Goal: Task Accomplishment & Management: Manage account settings

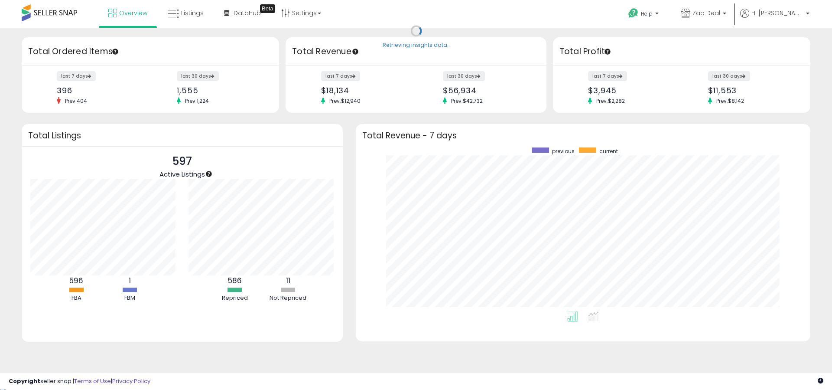
click at [183, 26] on ul "Overview Listings DataHub Beta" at bounding box center [215, 14] width 232 height 28
click at [183, 23] on link "Listings" at bounding box center [185, 13] width 49 height 26
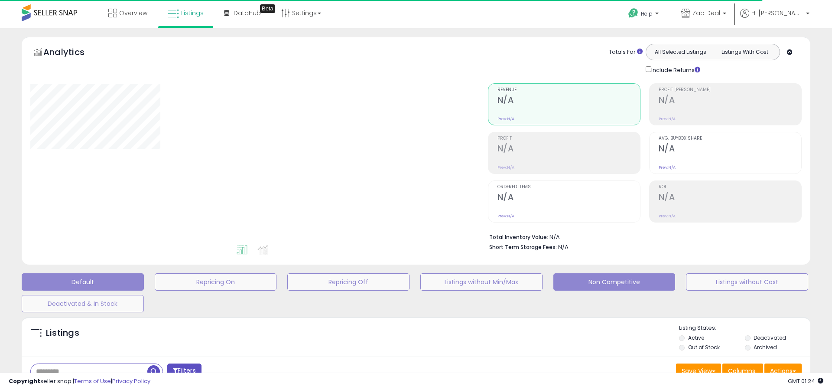
click at [618, 280] on button "Non Competitive" at bounding box center [615, 281] width 122 height 17
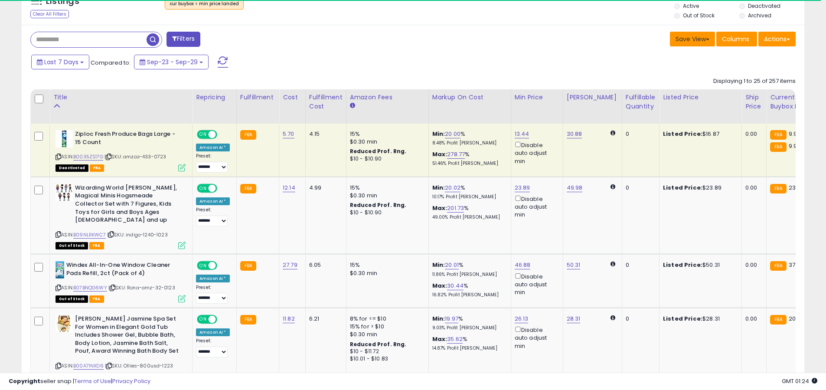
scroll to position [178, 454]
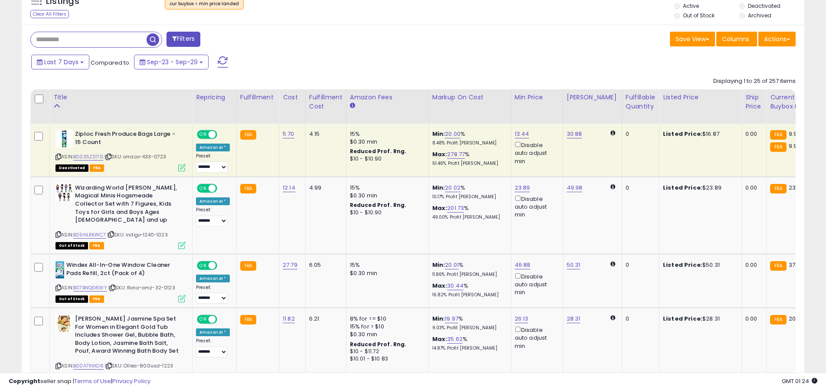
click at [701, 15] on label "Out of Stock" at bounding box center [699, 15] width 32 height 7
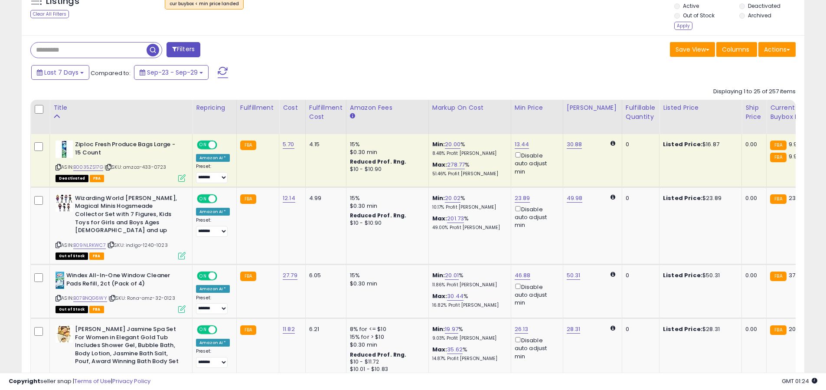
click at [758, 2] on div "Listing States: Active Deactivated Out of Stock Archived Apply" at bounding box center [739, 12] width 130 height 40
click at [756, 3] on label "Deactivated" at bounding box center [764, 5] width 33 height 7
click at [688, 25] on div "Apply" at bounding box center [683, 26] width 18 height 8
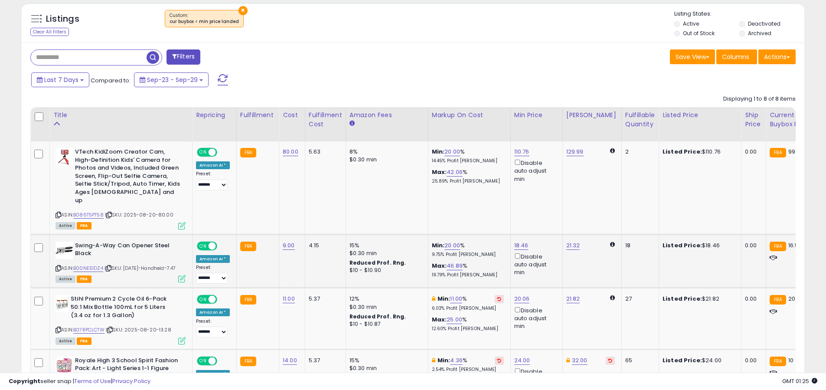
scroll to position [331, 0]
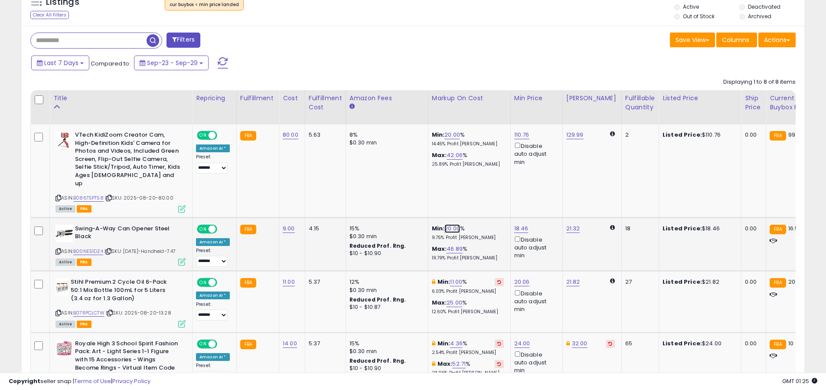
click at [445, 224] on link "20.00" at bounding box center [452, 228] width 16 height 9
click at [440, 187] on input "*****" at bounding box center [429, 190] width 77 height 15
click at [437, 189] on input "*****" at bounding box center [429, 190] width 77 height 15
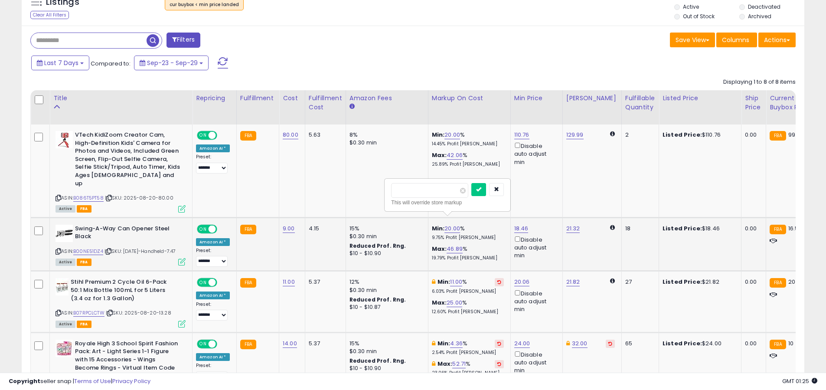
click at [437, 189] on input "*****" at bounding box center [429, 190] width 77 height 15
type input "*"
click button "submit" at bounding box center [478, 189] width 15 height 13
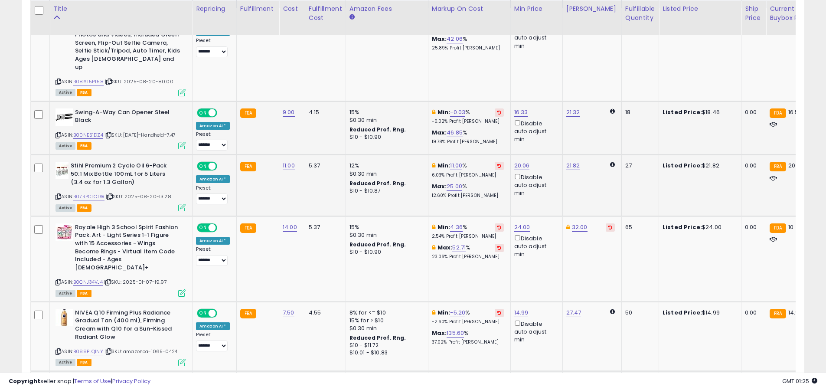
scroll to position [448, 0]
click at [451, 164] on link "11.00" at bounding box center [456, 164] width 12 height 9
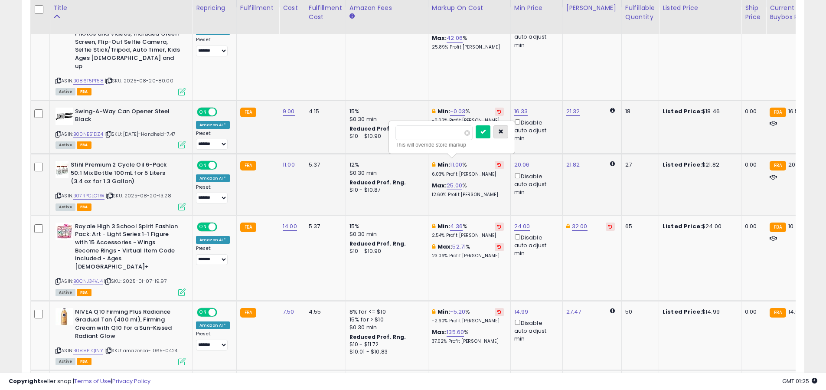
click at [503, 133] on icon "button" at bounding box center [500, 131] width 5 height 5
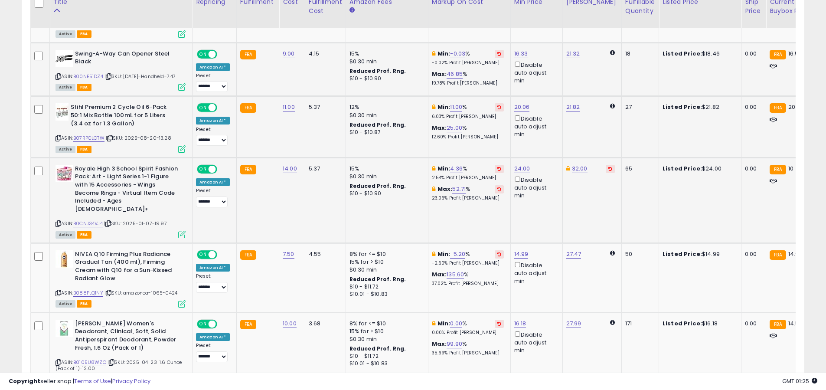
scroll to position [506, 0]
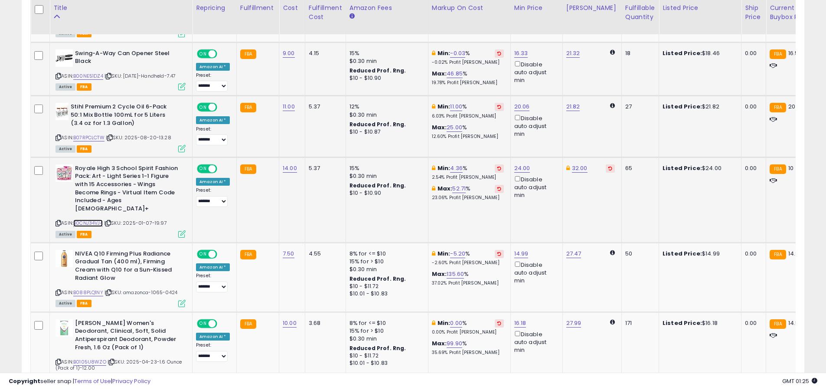
click at [96, 219] on link "B0CNJ34VJ4" at bounding box center [87, 222] width 29 height 7
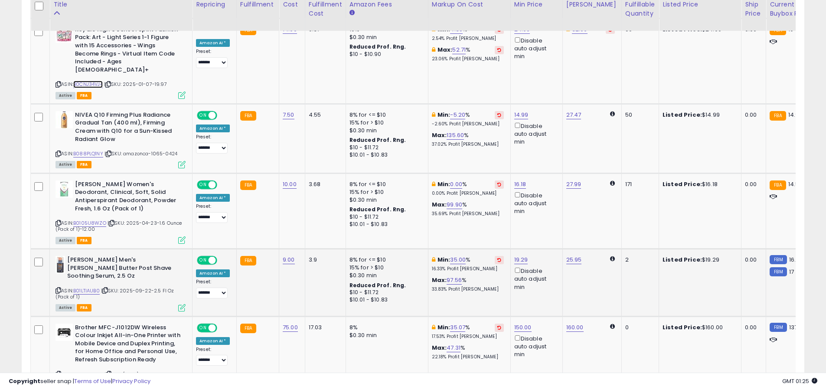
scroll to position [656, 0]
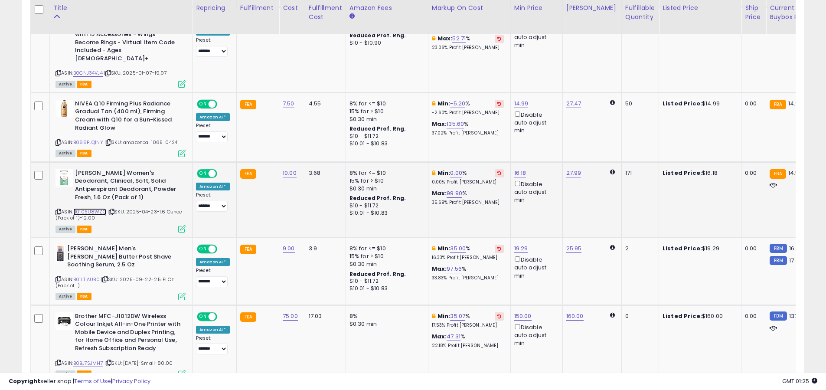
click at [95, 208] on link "B0105U8WZO" at bounding box center [89, 211] width 33 height 7
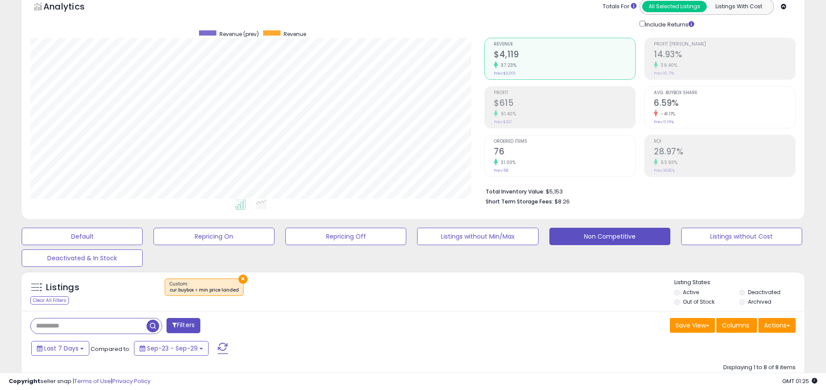
scroll to position [0, 0]
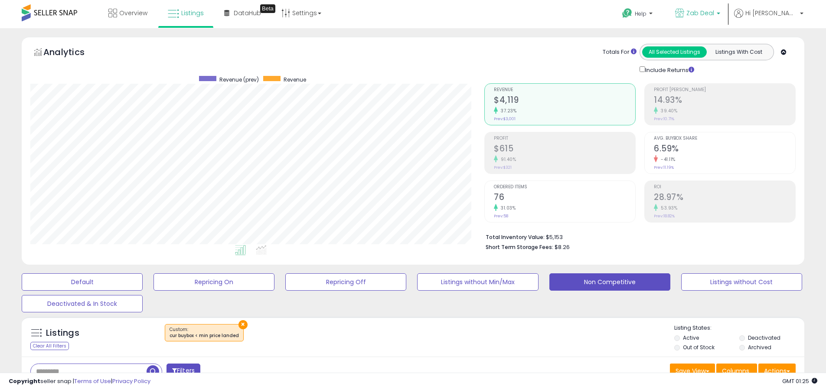
click at [727, 25] on link "Zab Deal" at bounding box center [697, 14] width 58 height 28
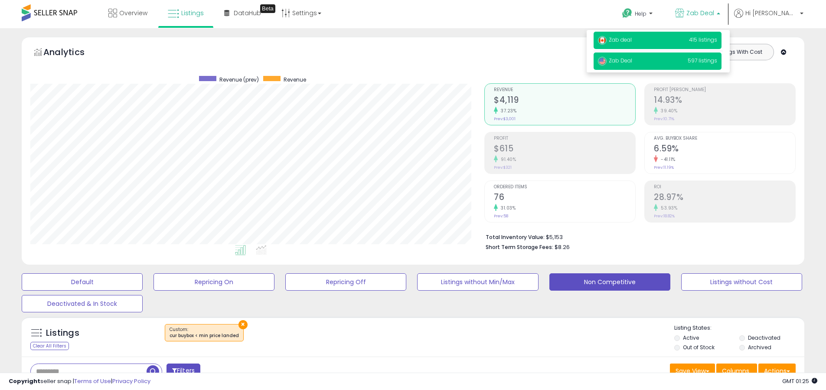
click at [697, 42] on p "Zab deal 415 listings" at bounding box center [657, 40] width 128 height 17
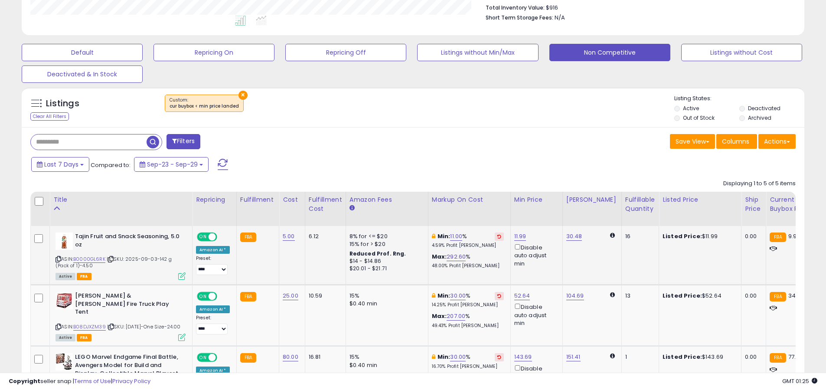
scroll to position [277, 0]
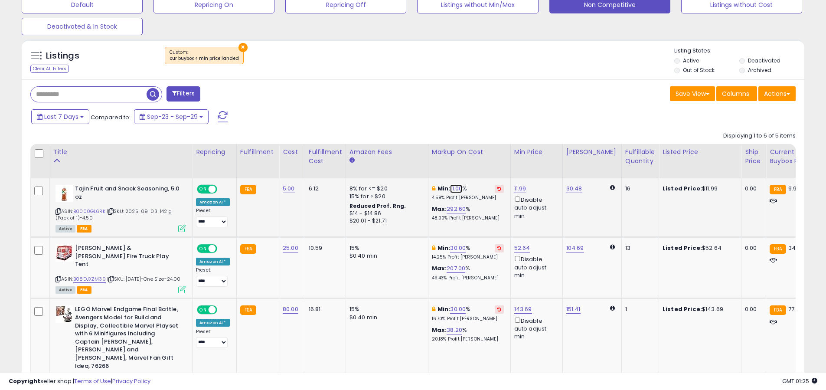
click at [456, 186] on link "11.00" at bounding box center [456, 188] width 12 height 9
click at [423, 162] on input "*****" at bounding box center [433, 158] width 77 height 15
type input "*"
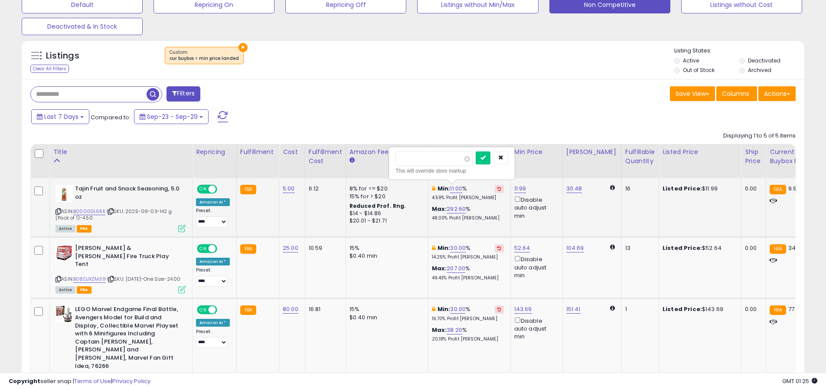
click button "submit" at bounding box center [483, 157] width 15 height 13
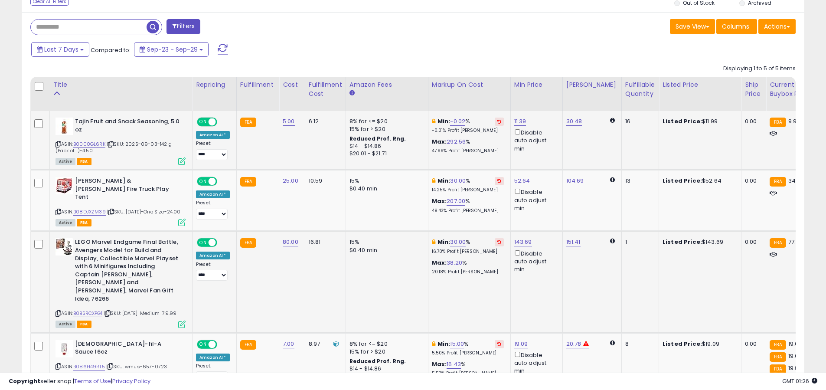
scroll to position [477, 0]
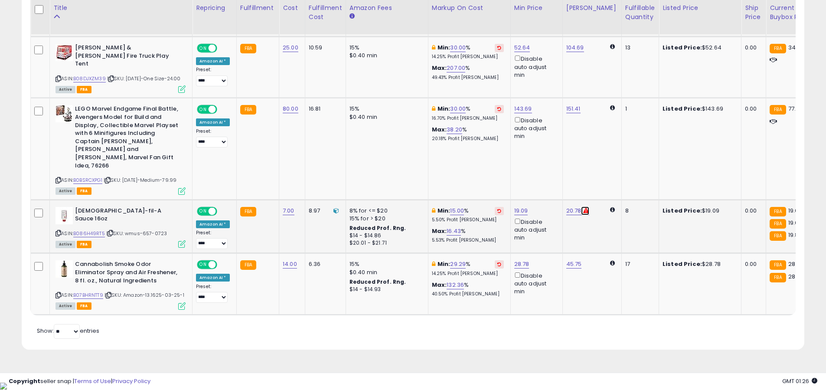
click at [583, 208] on icon at bounding box center [586, 211] width 6 height 6
click at [568, 206] on link "20.78" at bounding box center [573, 210] width 15 height 9
click at [554, 179] on input "*****" at bounding box center [550, 176] width 77 height 15
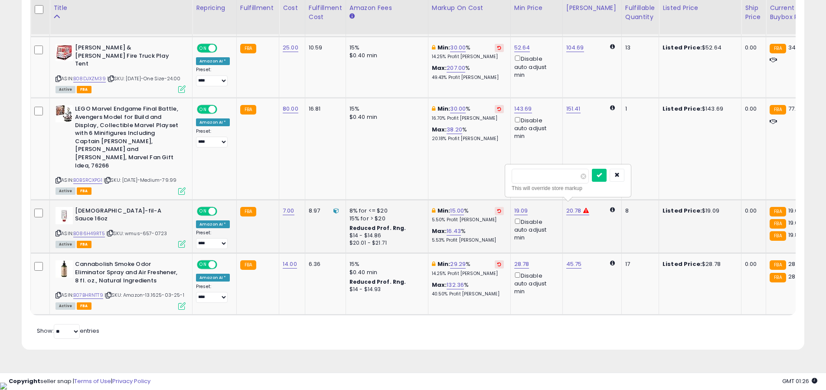
type input "**"
click button "submit" at bounding box center [599, 175] width 15 height 13
click at [453, 260] on link "29.29" at bounding box center [458, 264] width 16 height 9
click at [411, 223] on input "*****" at bounding box center [435, 229] width 77 height 15
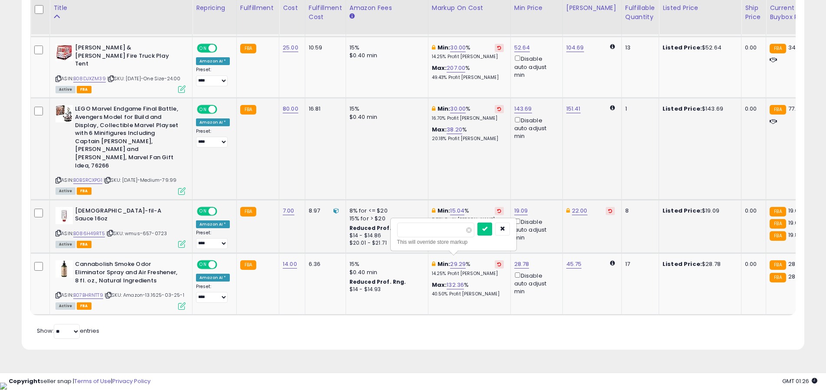
type input "**"
click button "submit" at bounding box center [484, 228] width 15 height 13
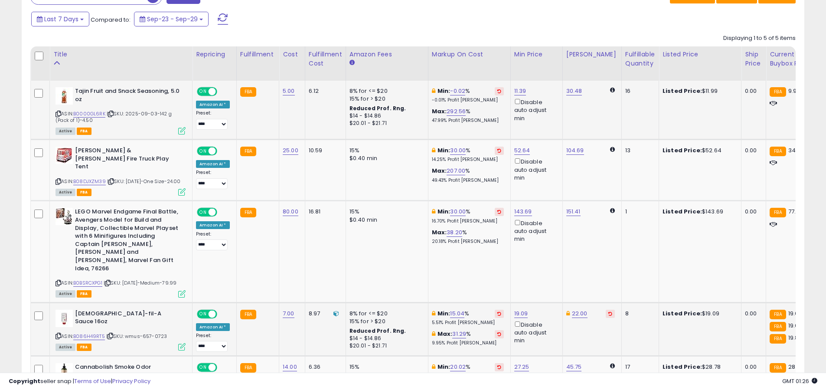
scroll to position [321, 0]
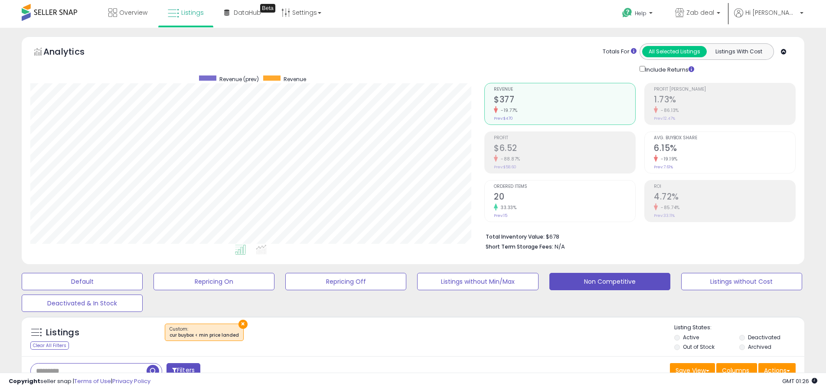
scroll to position [178, 454]
click at [778, 15] on span "Hi [PERSON_NAME]" at bounding box center [771, 13] width 52 height 9
click at [776, 94] on link "Logout" at bounding box center [783, 92] width 19 height 8
